Goal: Book appointment/travel/reservation

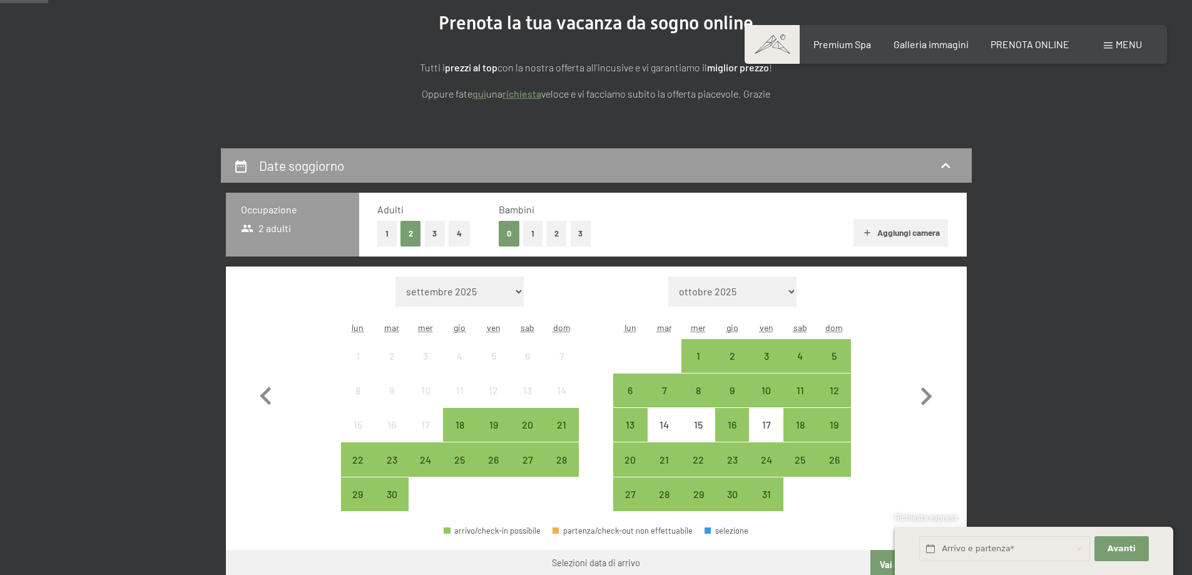
scroll to position [188, 0]
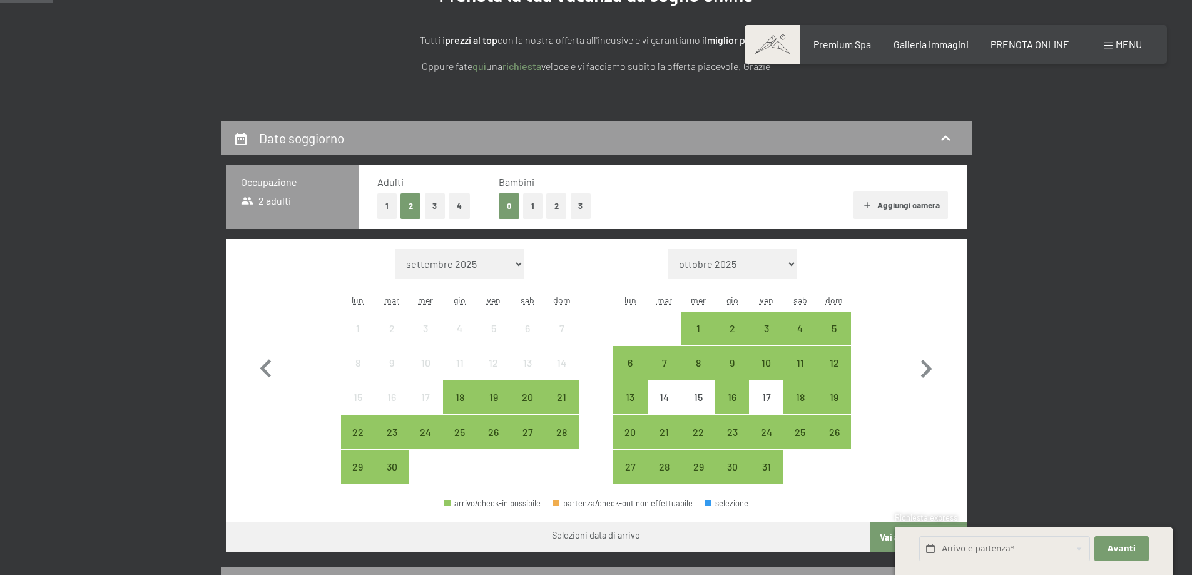
click at [531, 201] on button "1" at bounding box center [532, 206] width 19 height 26
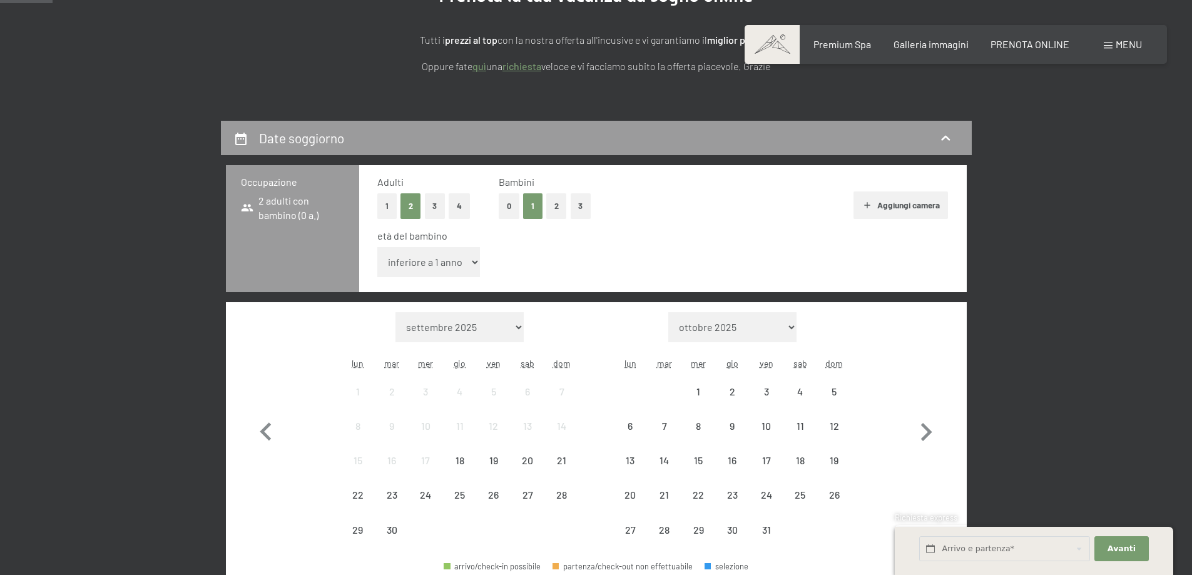
click at [437, 256] on select "inferiore a 1 anno 1 anno 2 anni 3 anni 4 anni 5 anni 6 anni 7 anni 8 anni 9 an…" at bounding box center [428, 262] width 103 height 30
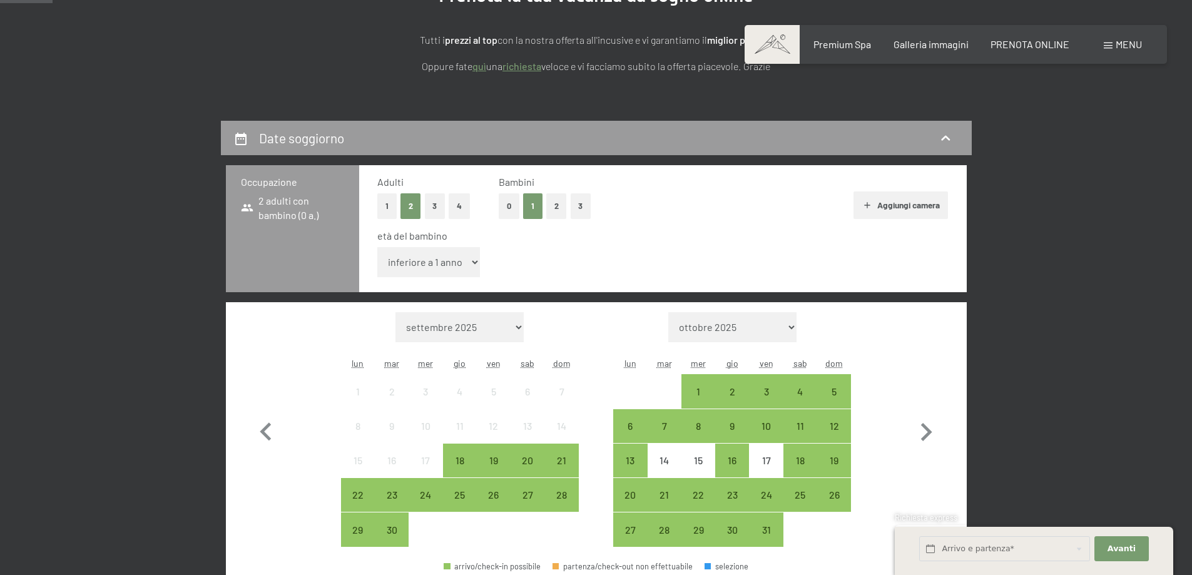
select select "5"
click at [377, 247] on select "inferiore a 1 anno 1 anno 2 anni 3 anni 4 anni 5 anni 6 anni 7 anni 8 anni 9 an…" at bounding box center [428, 262] width 103 height 30
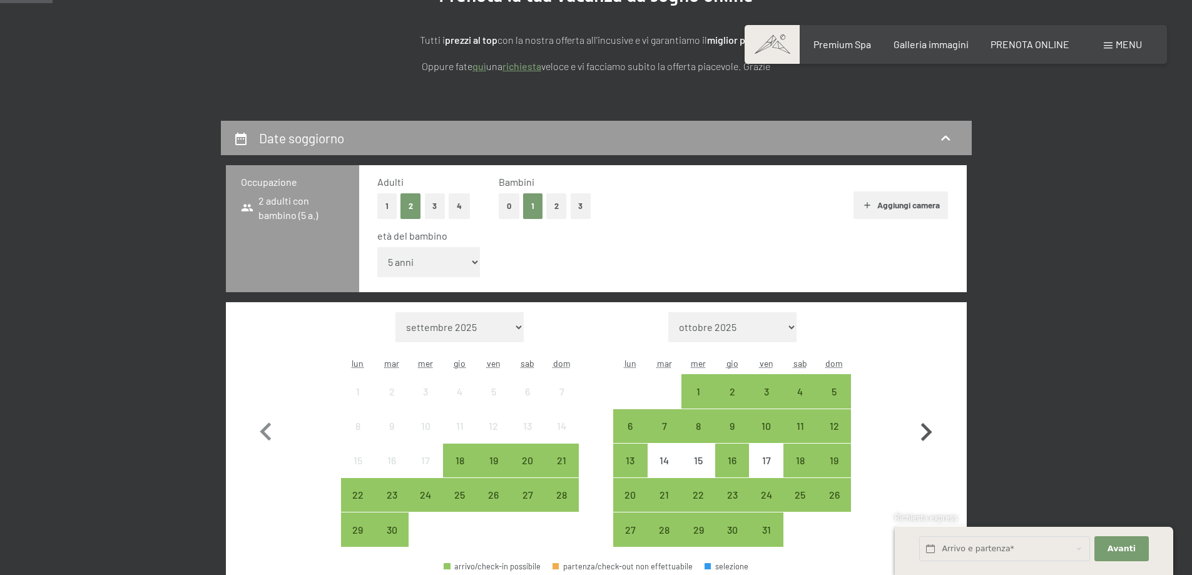
click at [931, 434] on icon "button" at bounding box center [926, 432] width 36 height 36
select select "[DATE]"
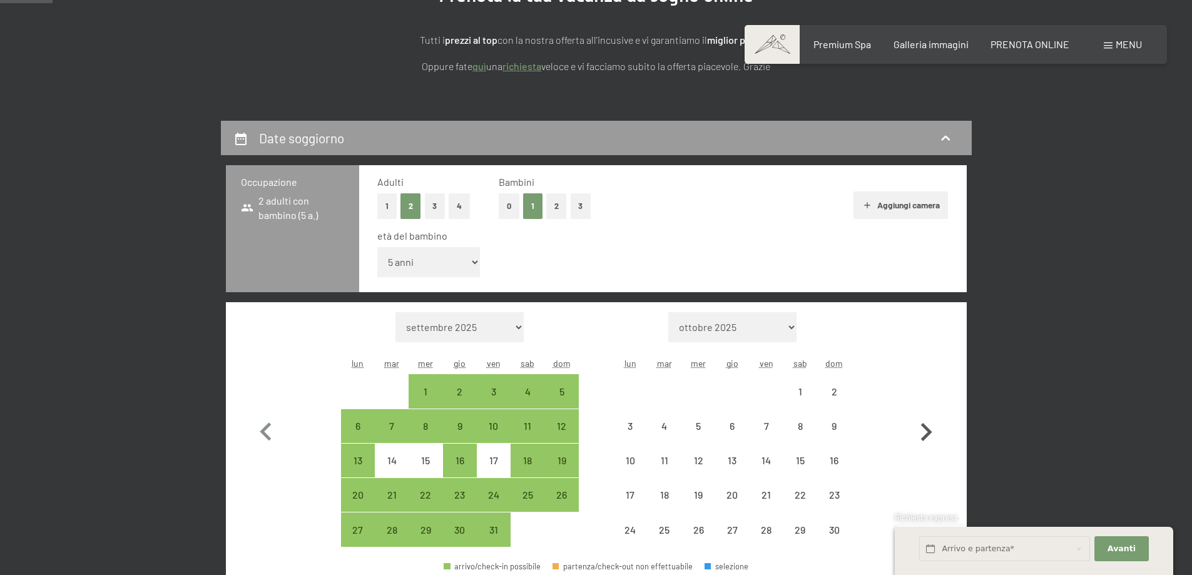
select select "[DATE]"
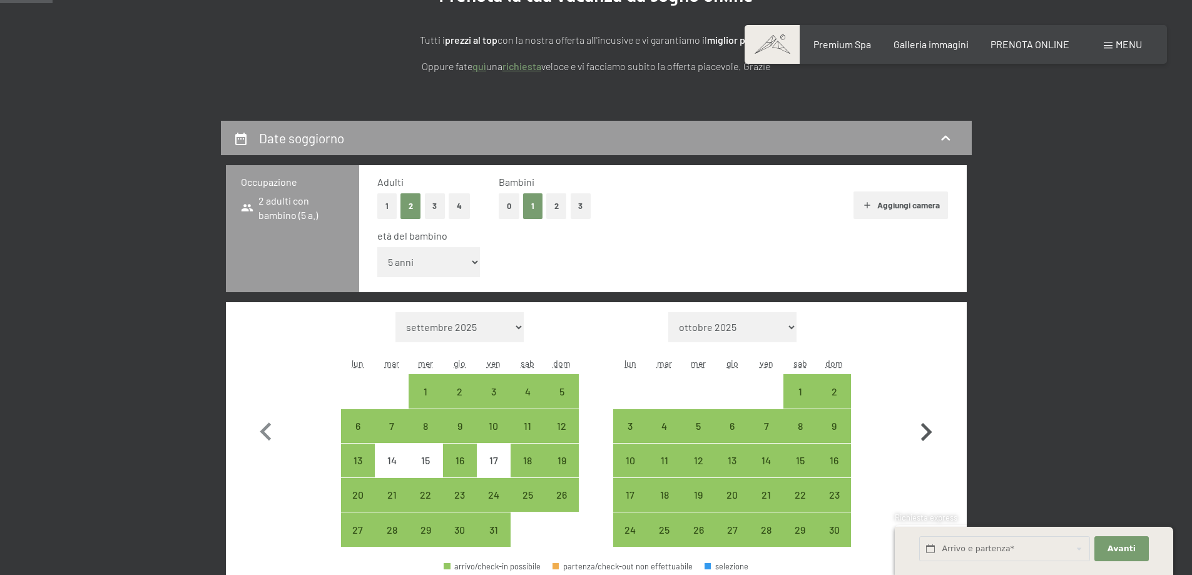
click at [931, 434] on icon "button" at bounding box center [926, 432] width 36 height 36
select select "[DATE]"
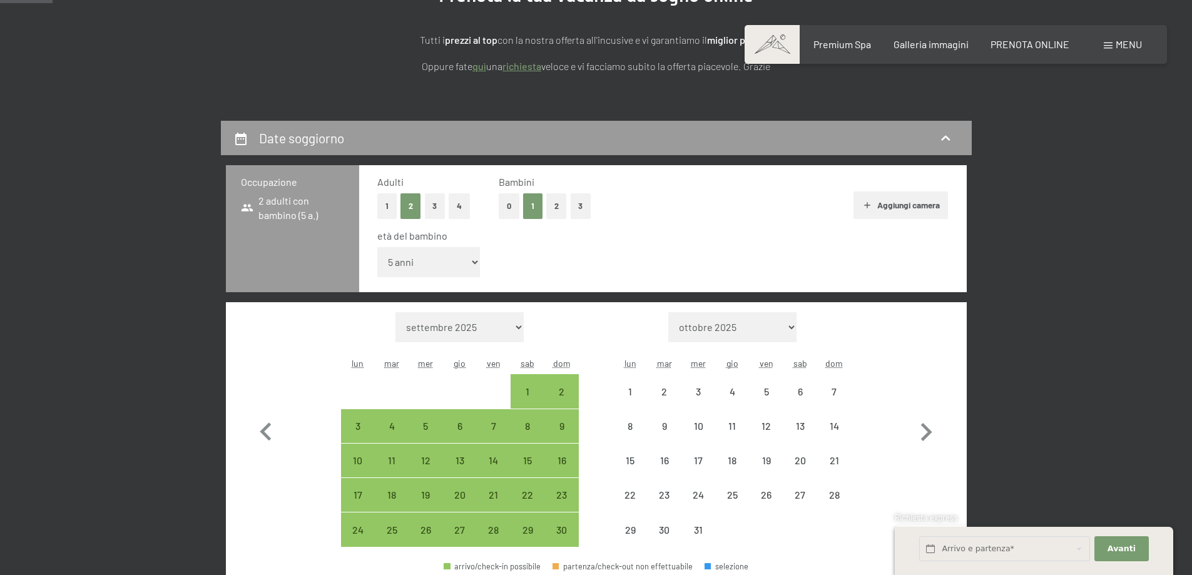
select select "[DATE]"
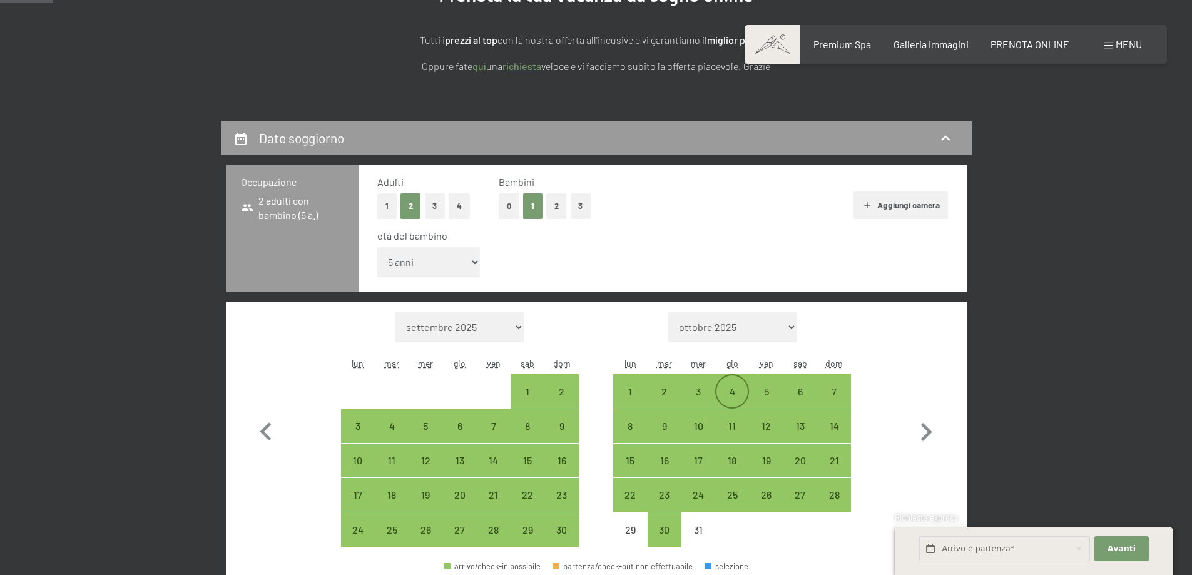
click at [743, 391] on div "4" at bounding box center [731, 402] width 31 height 31
select select "[DATE]"
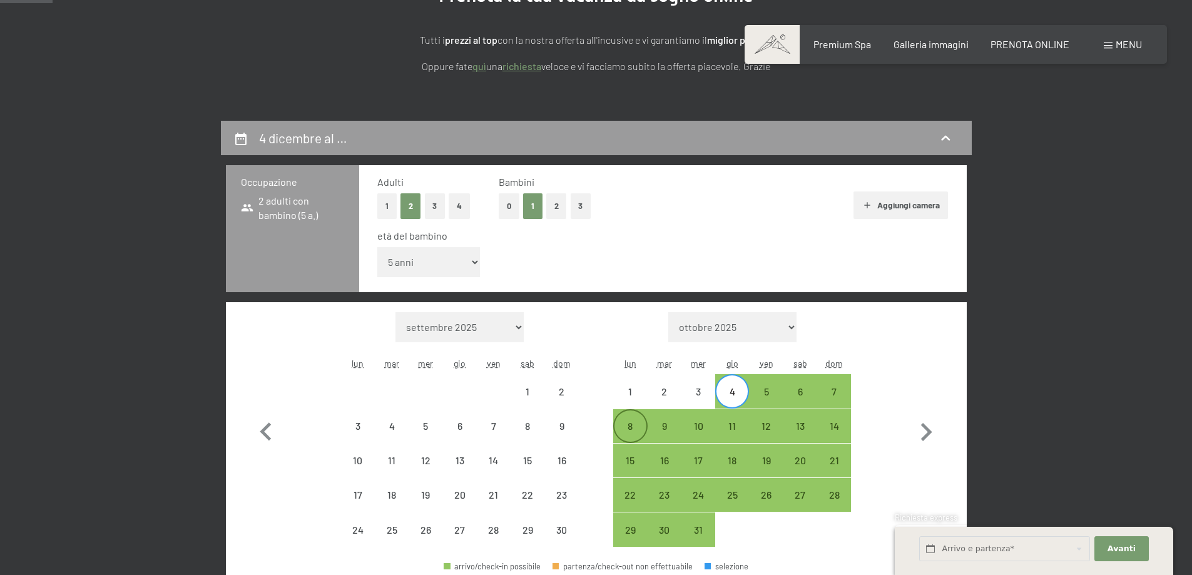
click at [634, 426] on div "8" at bounding box center [629, 436] width 31 height 31
select select "[DATE]"
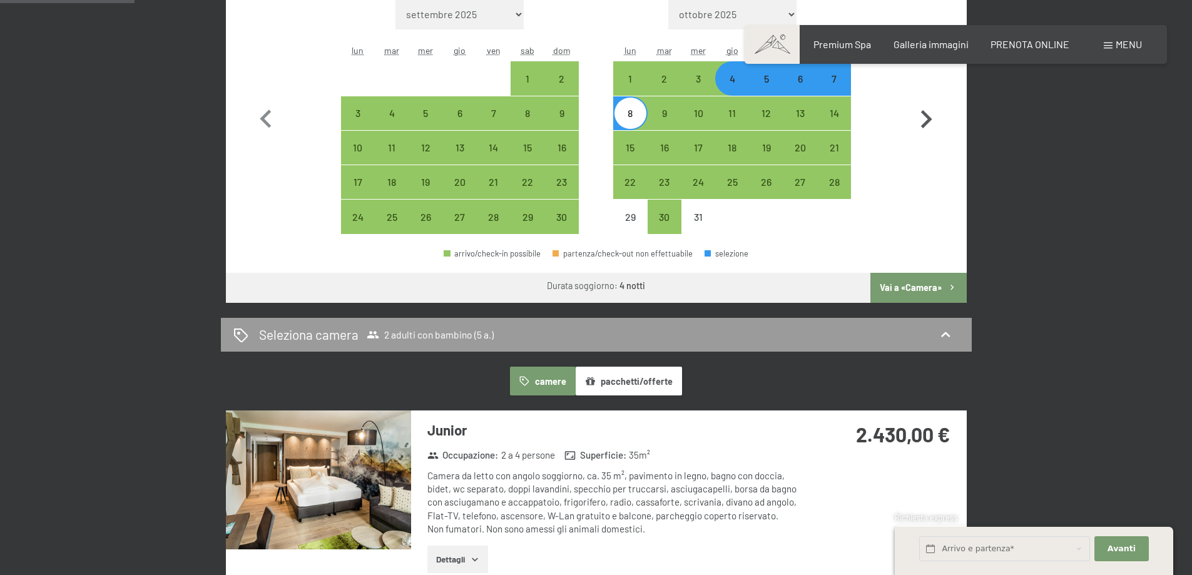
click at [942, 290] on button "Vai a «Camera»" at bounding box center [918, 288] width 96 height 30
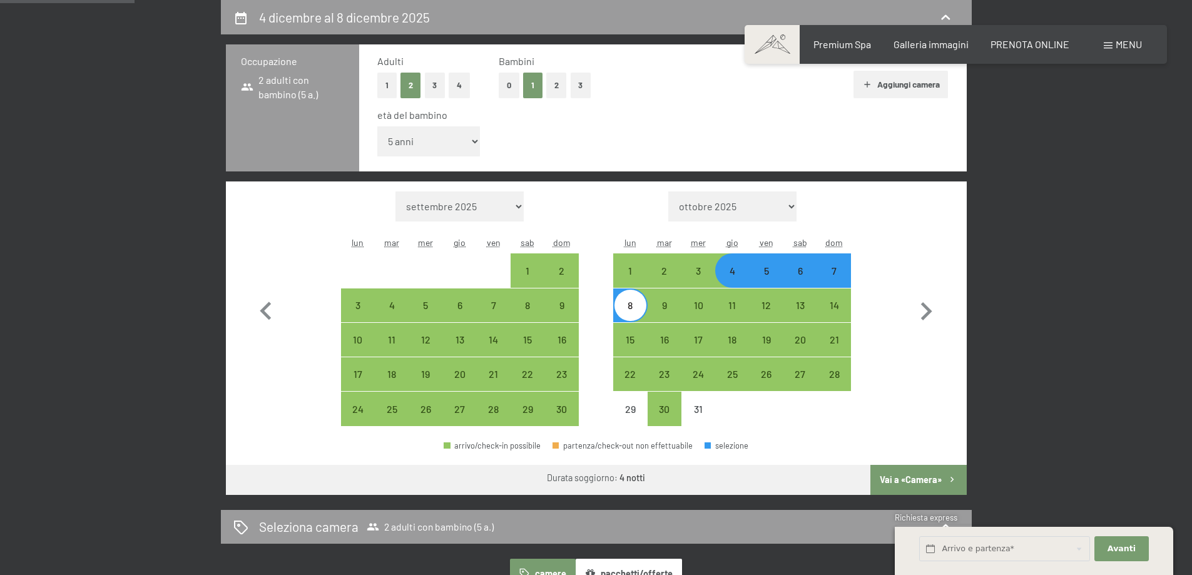
select select "[DATE]"
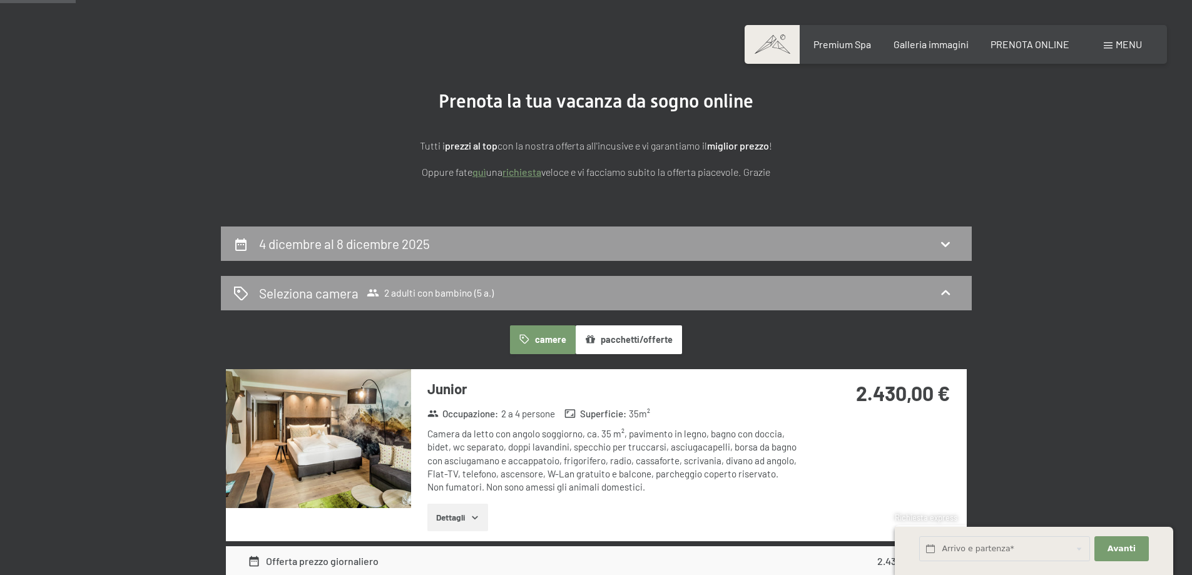
scroll to position [58, 0]
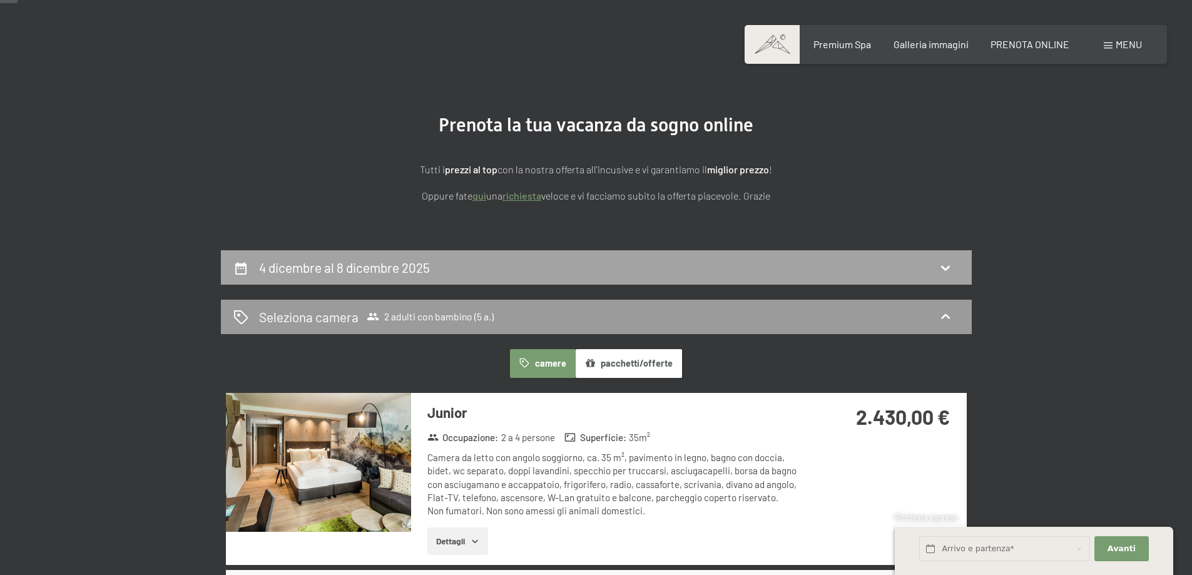
click at [927, 277] on div "4 dicembre al 8 dicembre 2025" at bounding box center [596, 267] width 751 height 34
select select "5"
select select "[DATE]"
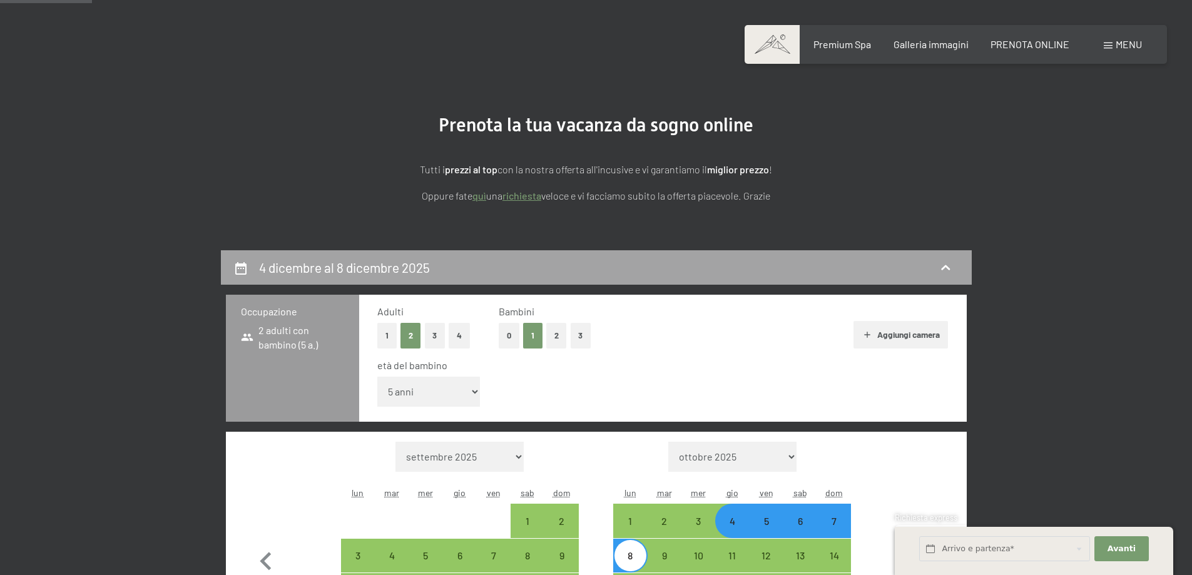
scroll to position [308, 0]
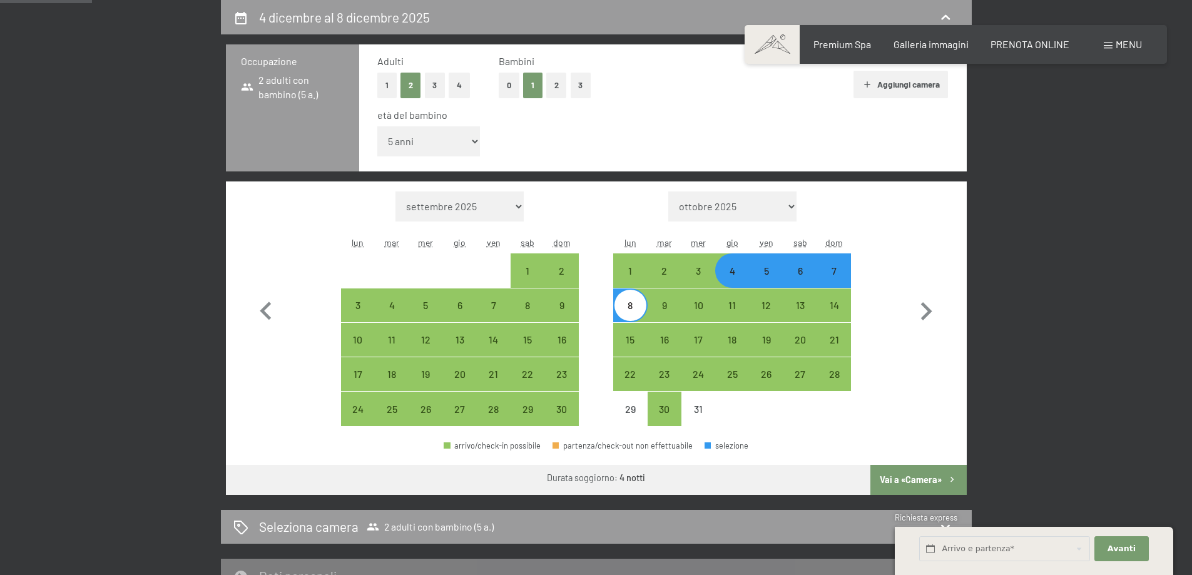
click at [771, 277] on div "5" at bounding box center [765, 281] width 31 height 31
select select "[DATE]"
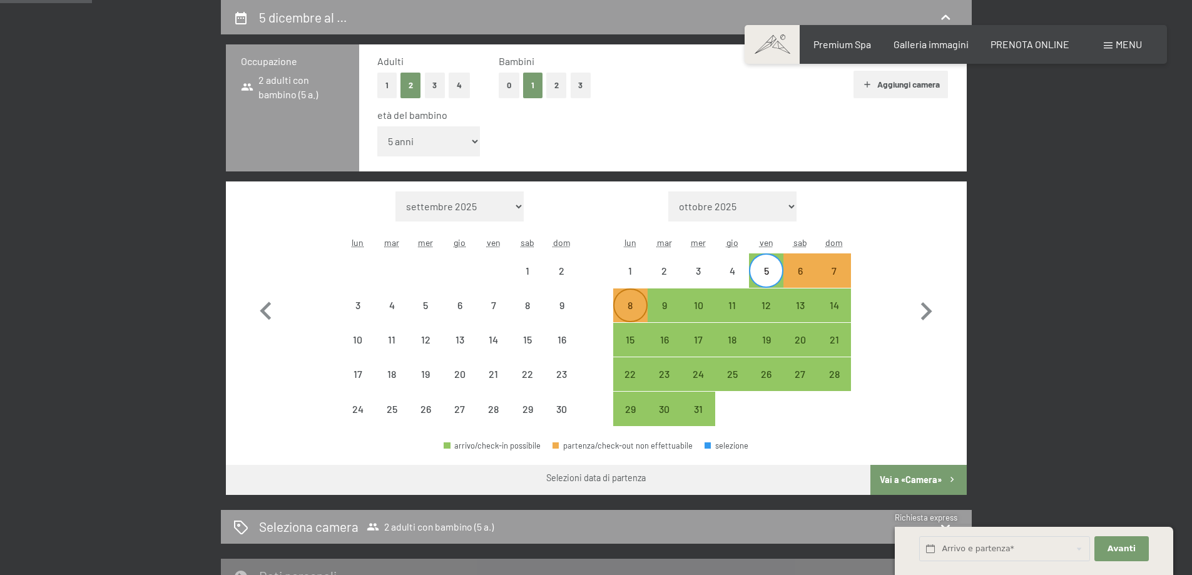
click at [639, 312] on div "8" at bounding box center [629, 315] width 31 height 31
select select "[DATE]"
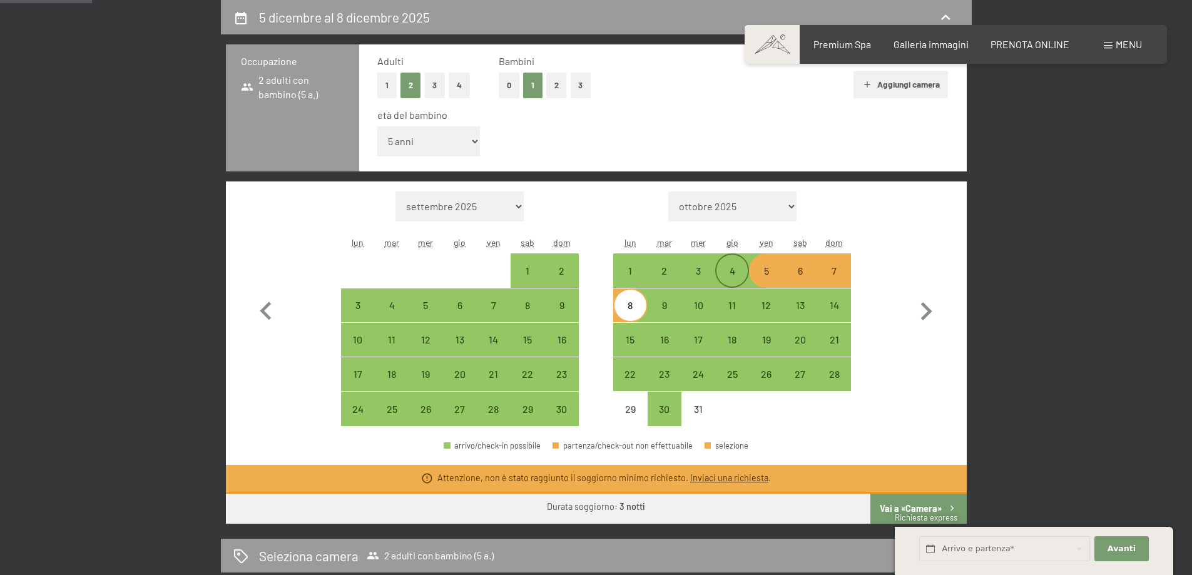
click at [741, 271] on div "4" at bounding box center [731, 281] width 31 height 31
select select "[DATE]"
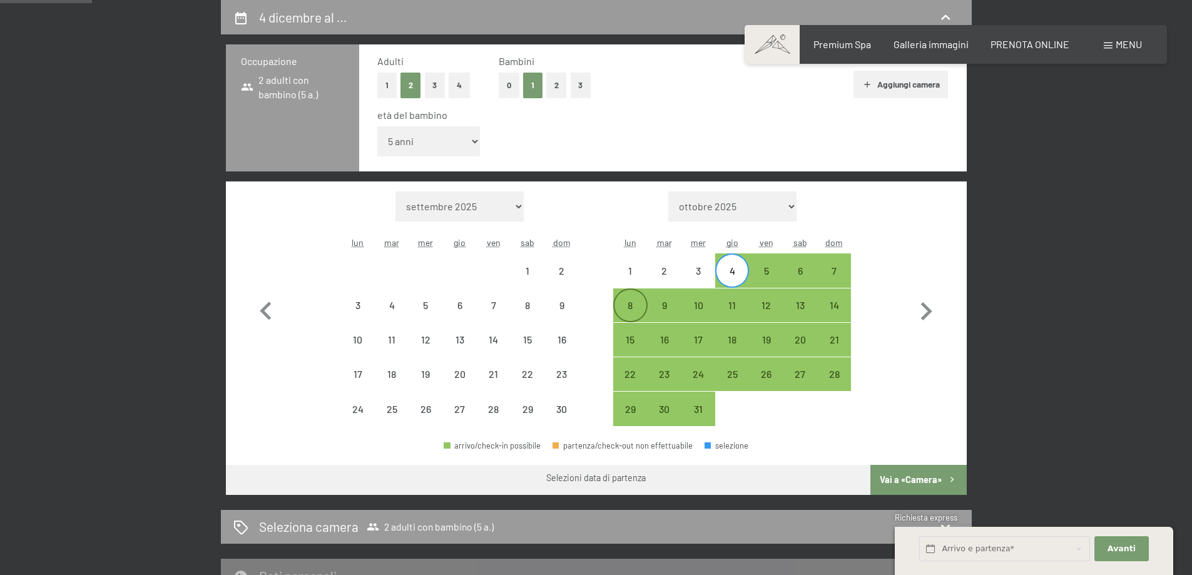
click at [623, 299] on div "8" at bounding box center [629, 305] width 31 height 31
select select "[DATE]"
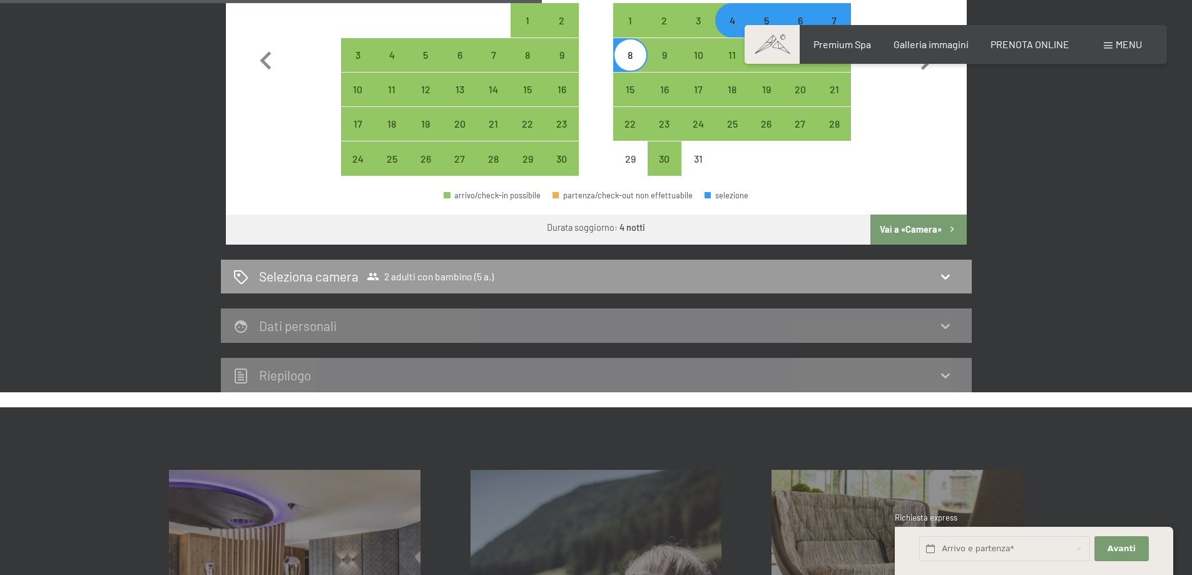
click at [915, 232] on button "Vai a «Camera»" at bounding box center [918, 230] width 96 height 30
select select "[DATE]"
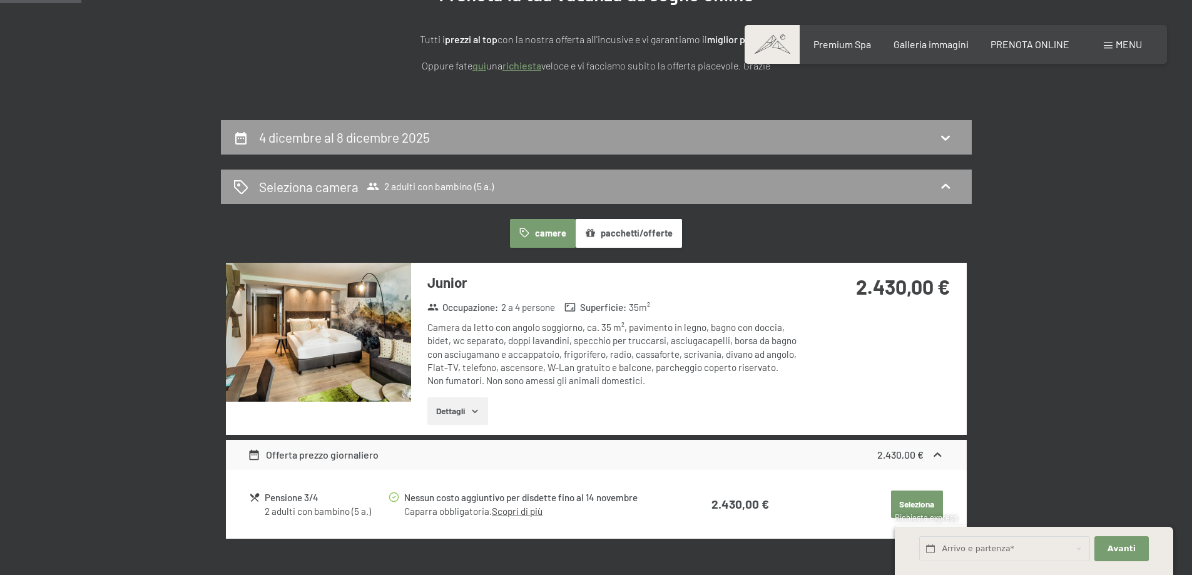
scroll to position [183, 0]
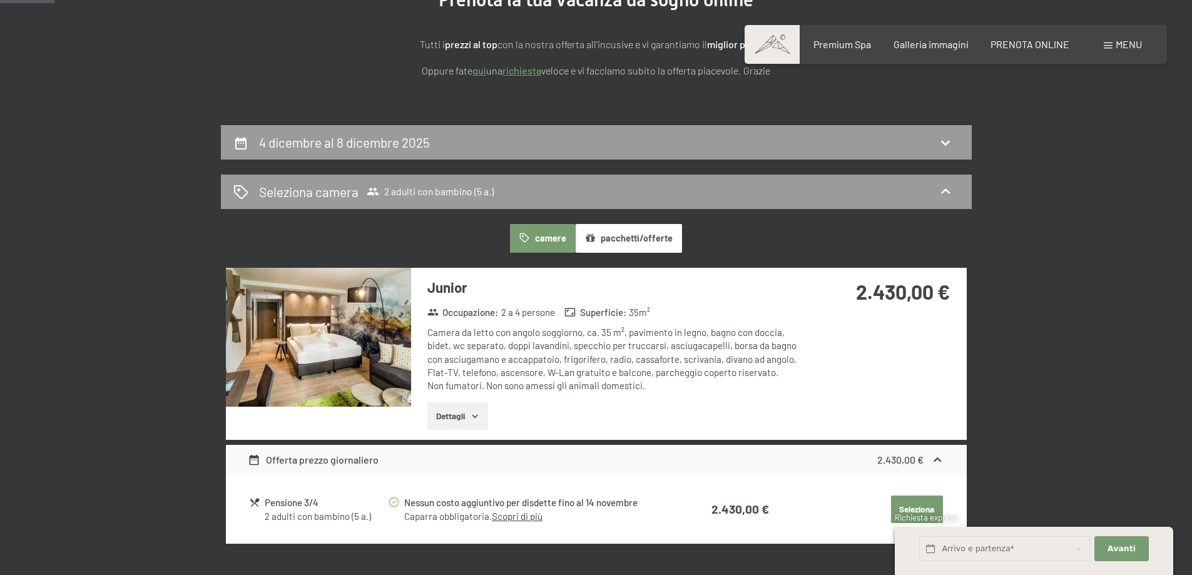
click at [357, 360] on img at bounding box center [318, 337] width 185 height 139
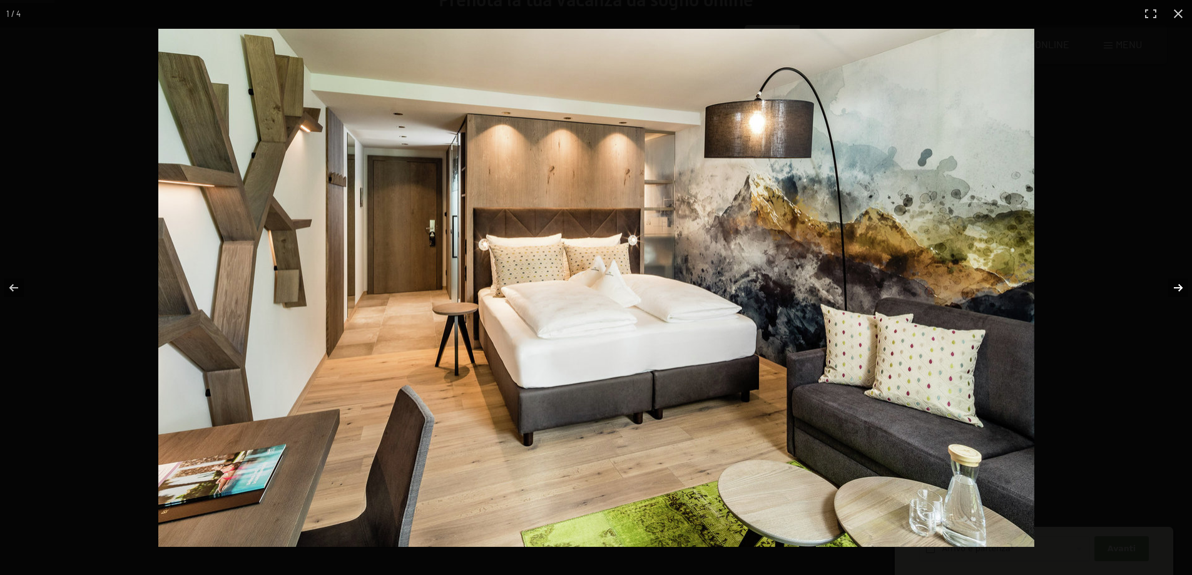
click at [1177, 292] on button "button" at bounding box center [1170, 288] width 44 height 63
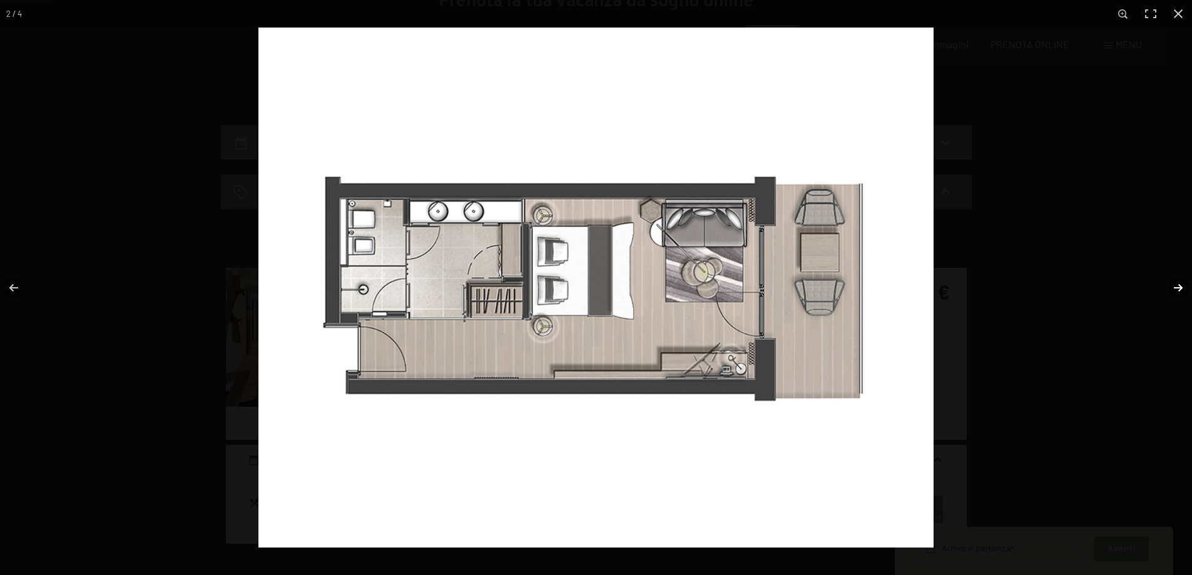
click at [1177, 292] on button "button" at bounding box center [1170, 288] width 44 height 63
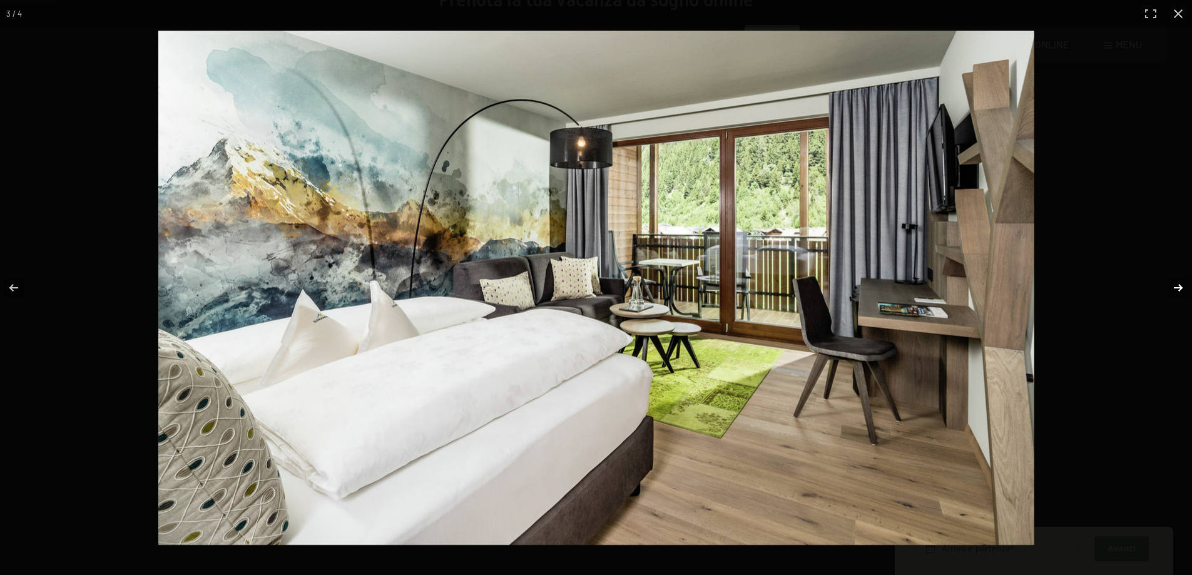
click at [1177, 292] on button "button" at bounding box center [1170, 288] width 44 height 63
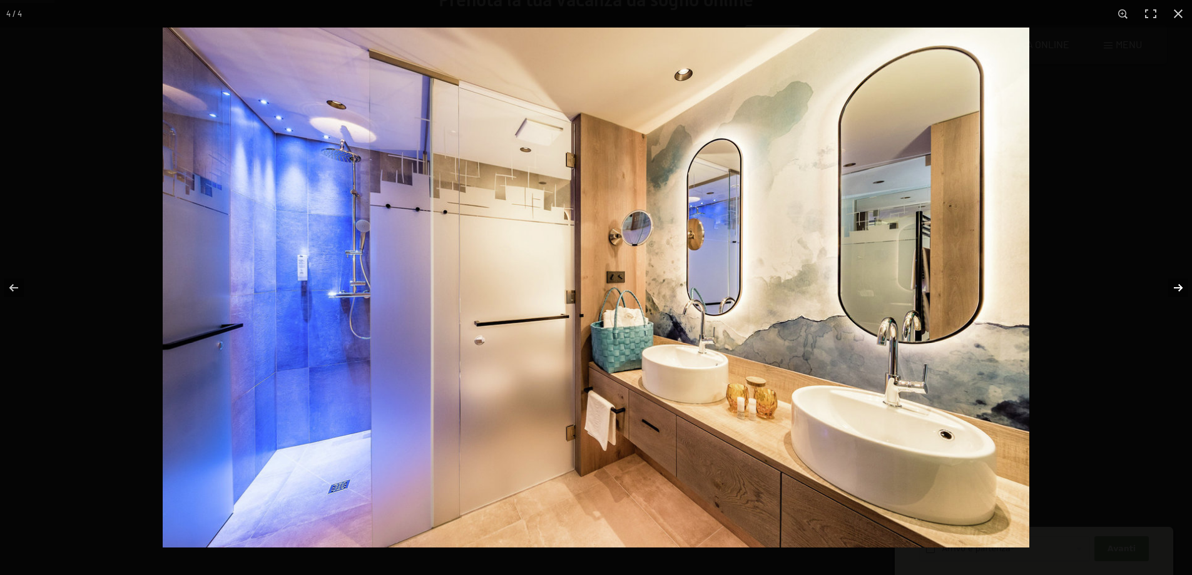
click at [1175, 293] on button "button" at bounding box center [1170, 288] width 44 height 63
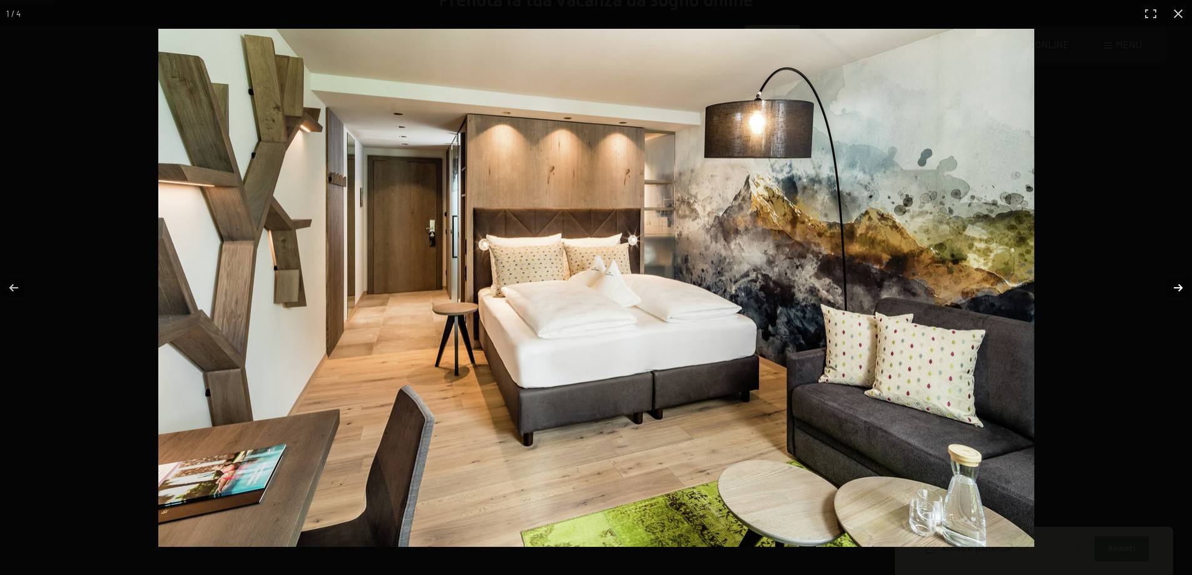
click at [1175, 291] on button "button" at bounding box center [1170, 288] width 44 height 63
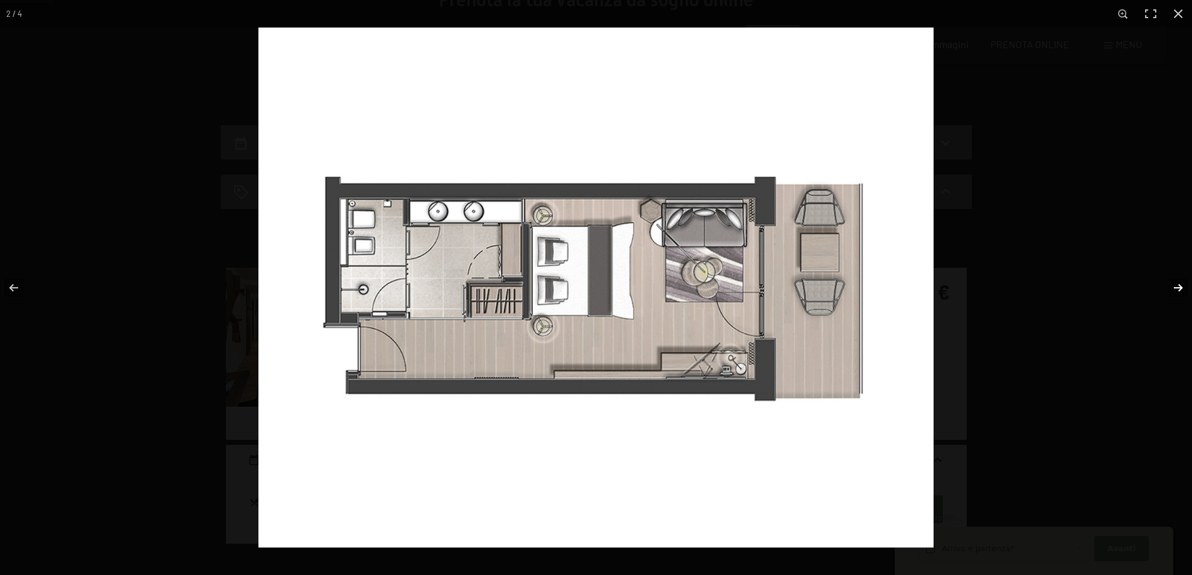
click at [1175, 291] on button "button" at bounding box center [1170, 288] width 44 height 63
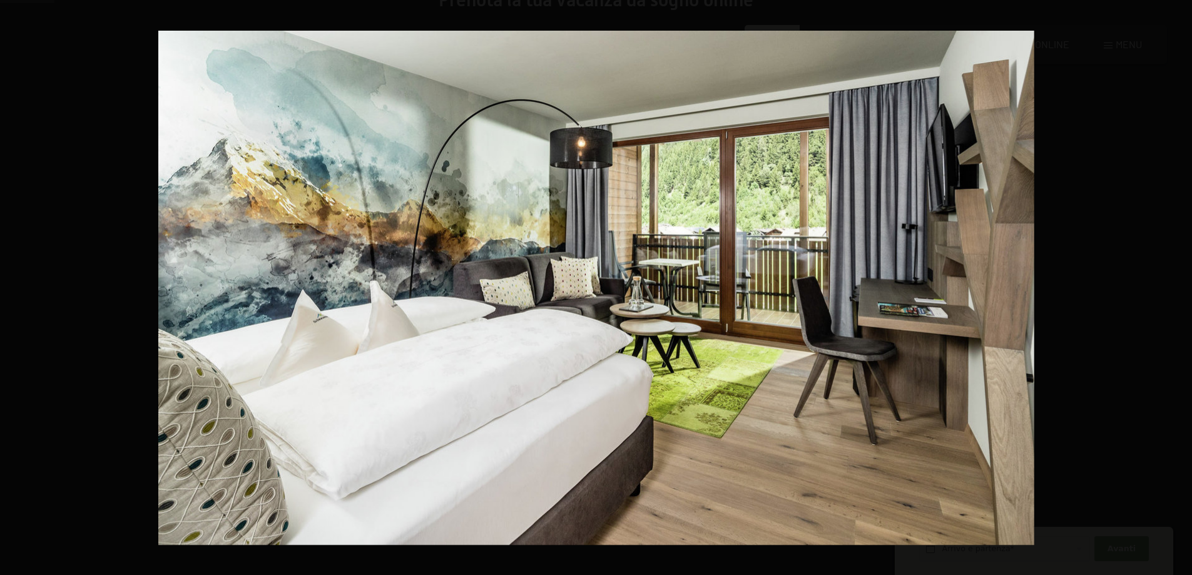
click at [1175, 291] on button "button" at bounding box center [1170, 288] width 44 height 63
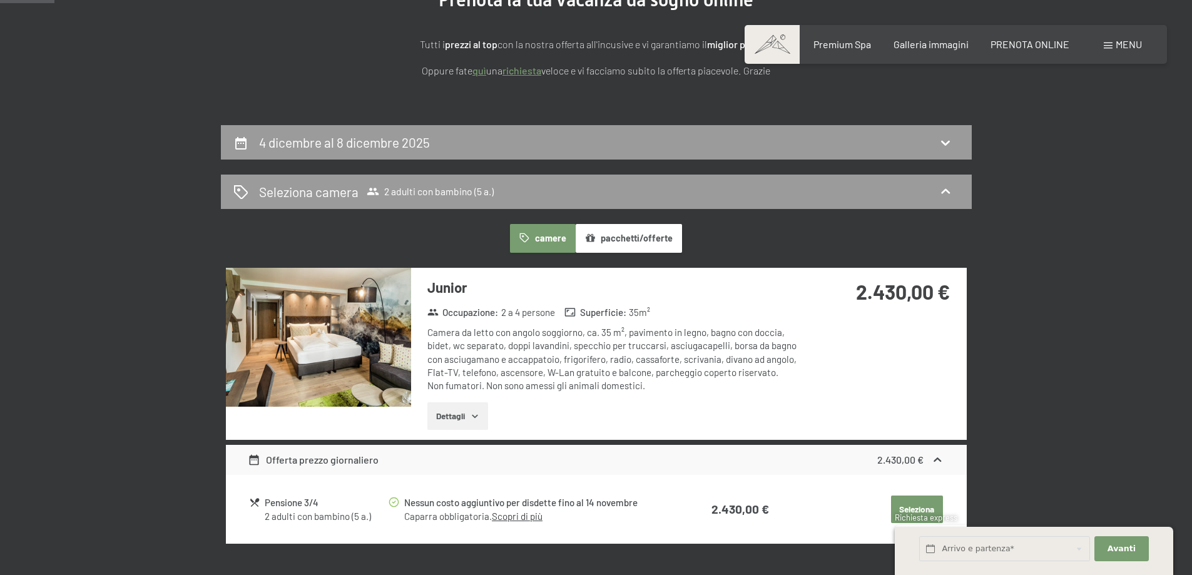
click at [0, 0] on button "button" at bounding box center [0, 0] width 0 height 0
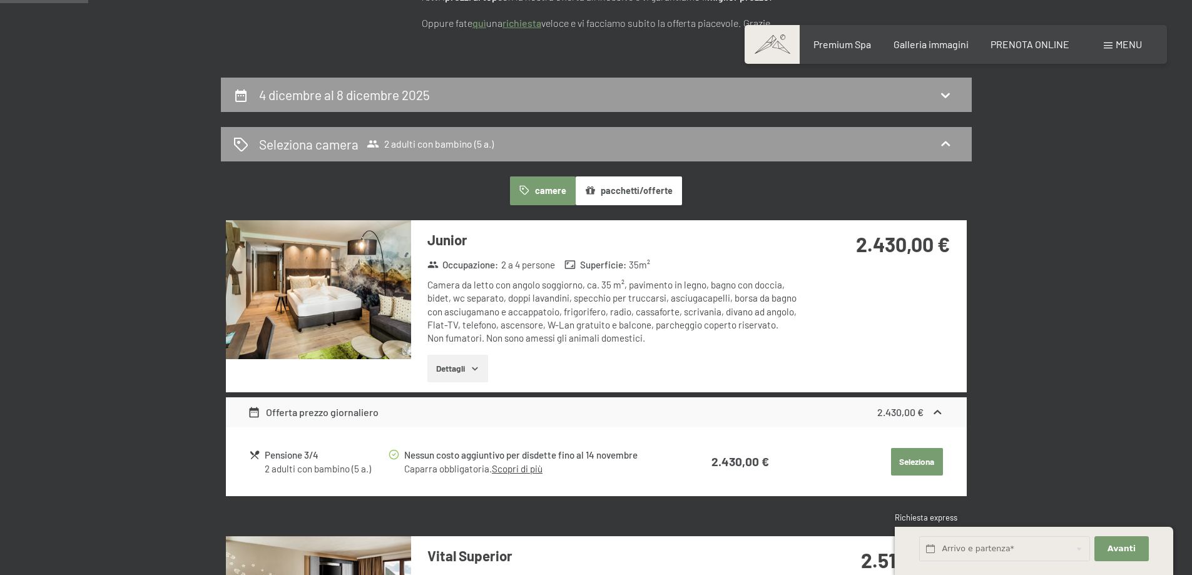
scroll to position [308, 0]
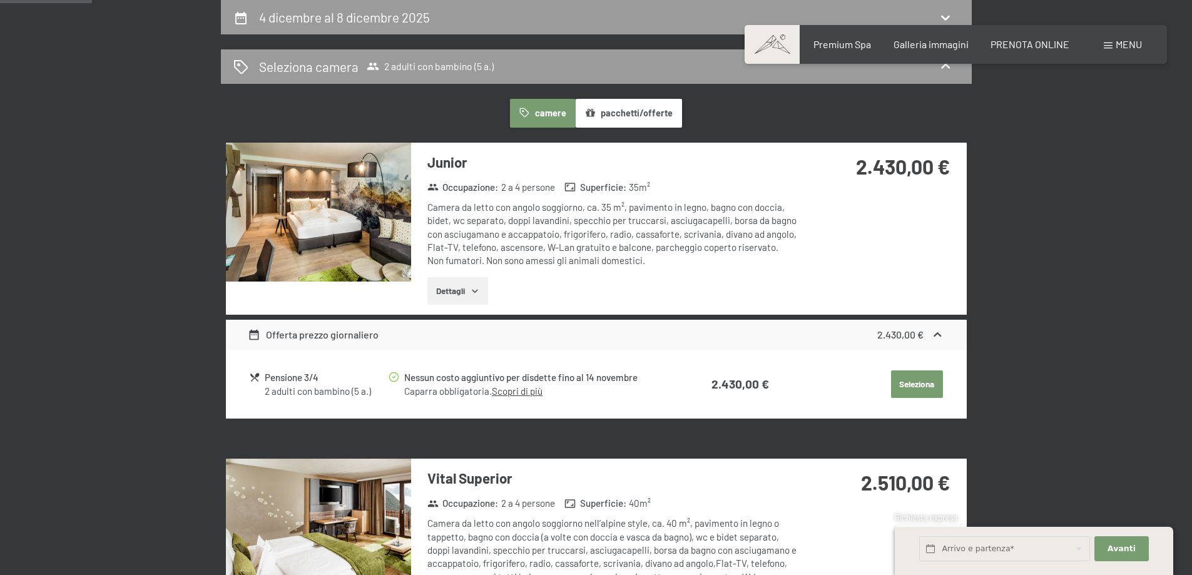
click at [461, 281] on button "Dettagli" at bounding box center [457, 291] width 61 height 28
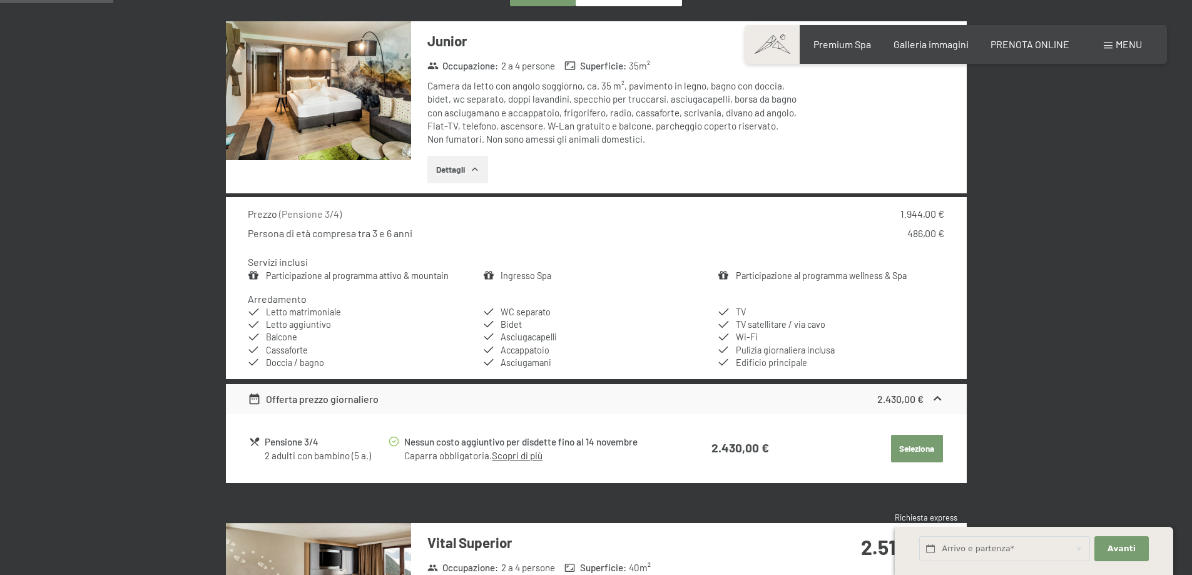
scroll to position [434, 0]
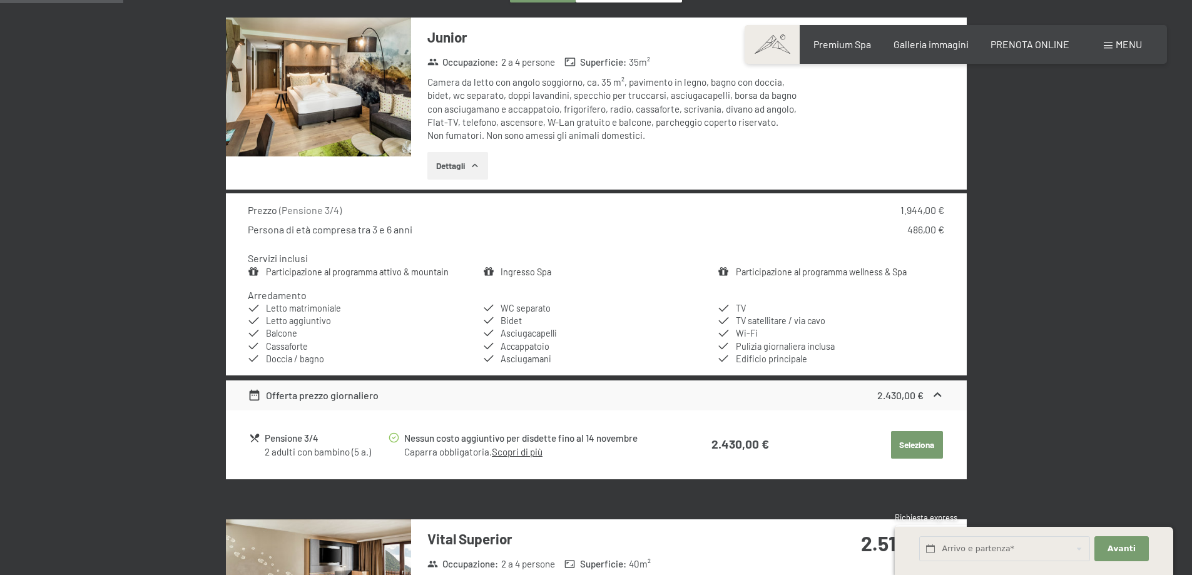
click at [929, 451] on button "Seleziona" at bounding box center [917, 445] width 52 height 28
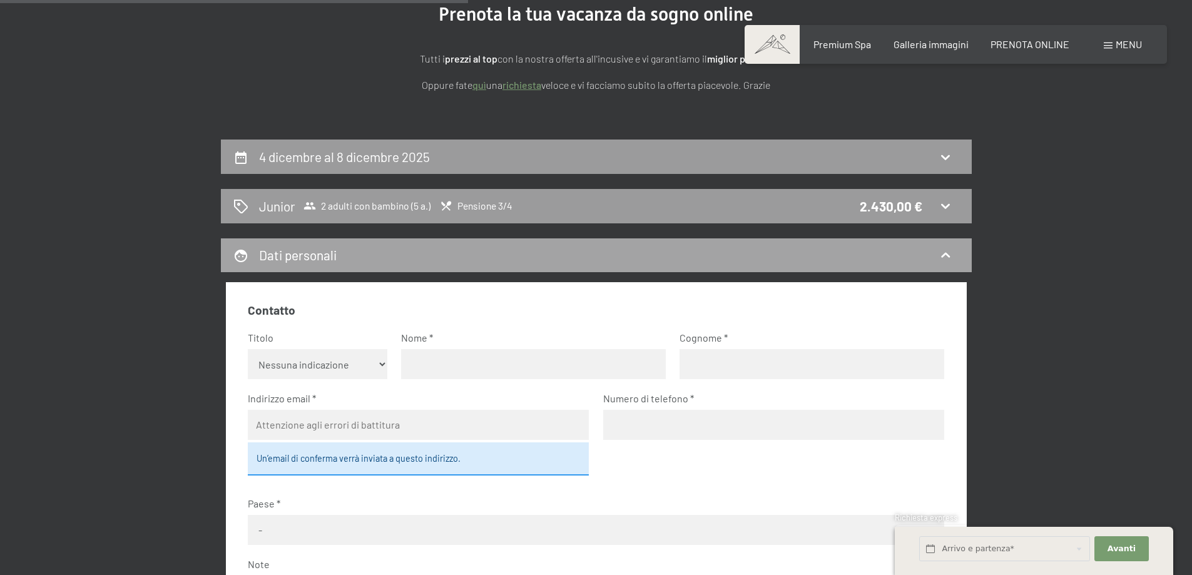
scroll to position [58, 0]
